Goal: Task Accomplishment & Management: Complete application form

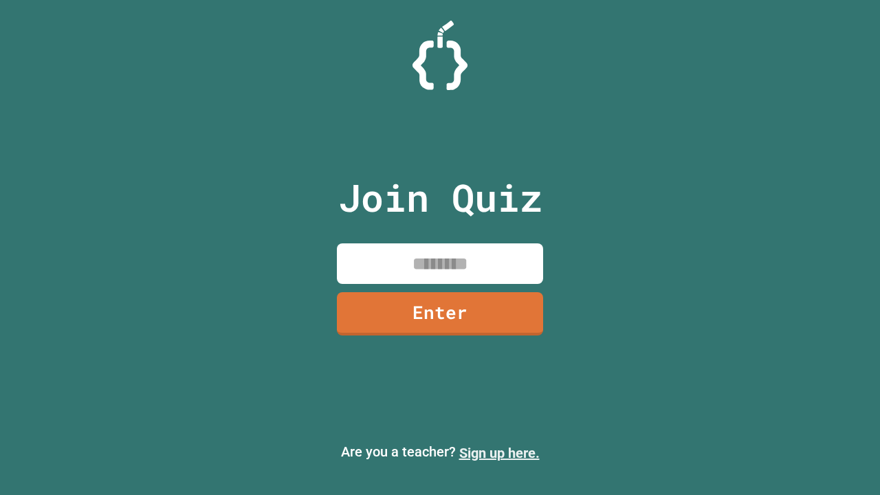
click at [499, 453] on link "Sign up here." at bounding box center [499, 453] width 80 height 17
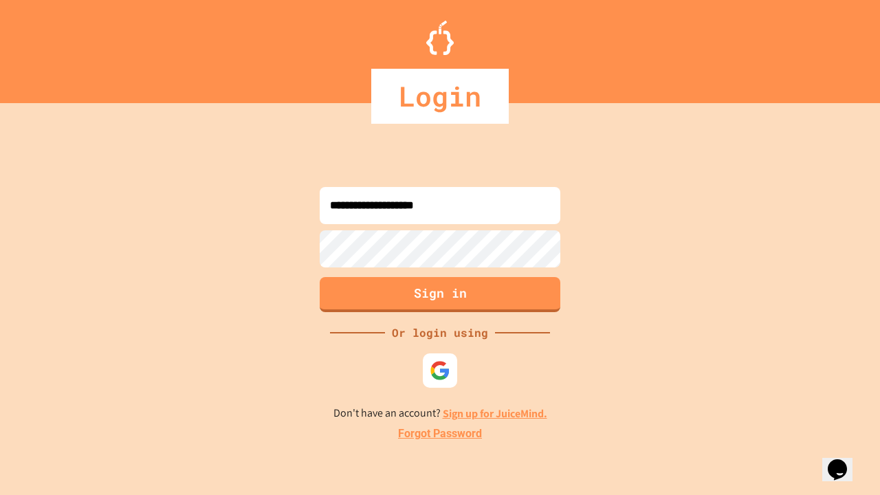
type input "**********"
